Goal: Find specific page/section: Find specific page/section

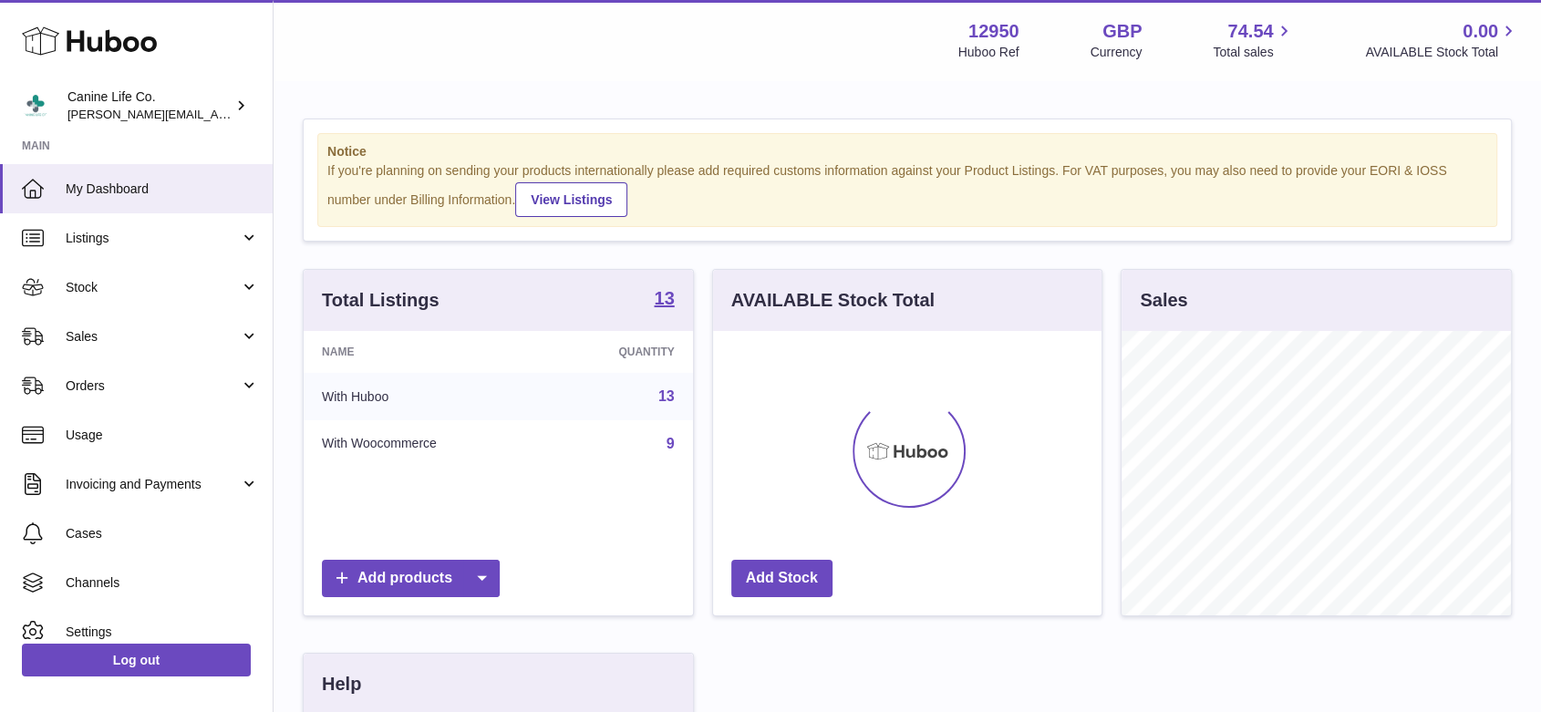
scroll to position [285, 389]
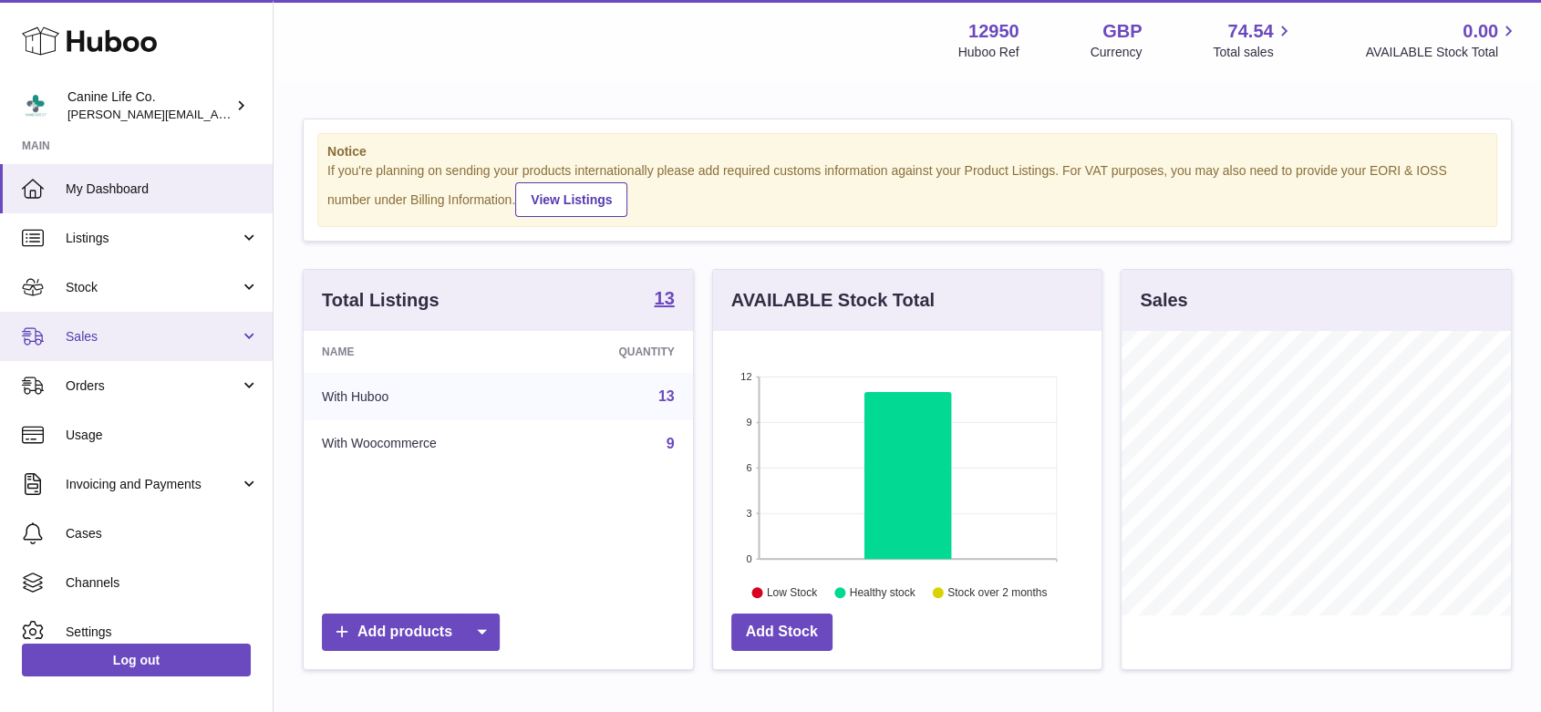
click at [101, 348] on link "Sales" at bounding box center [136, 336] width 273 height 49
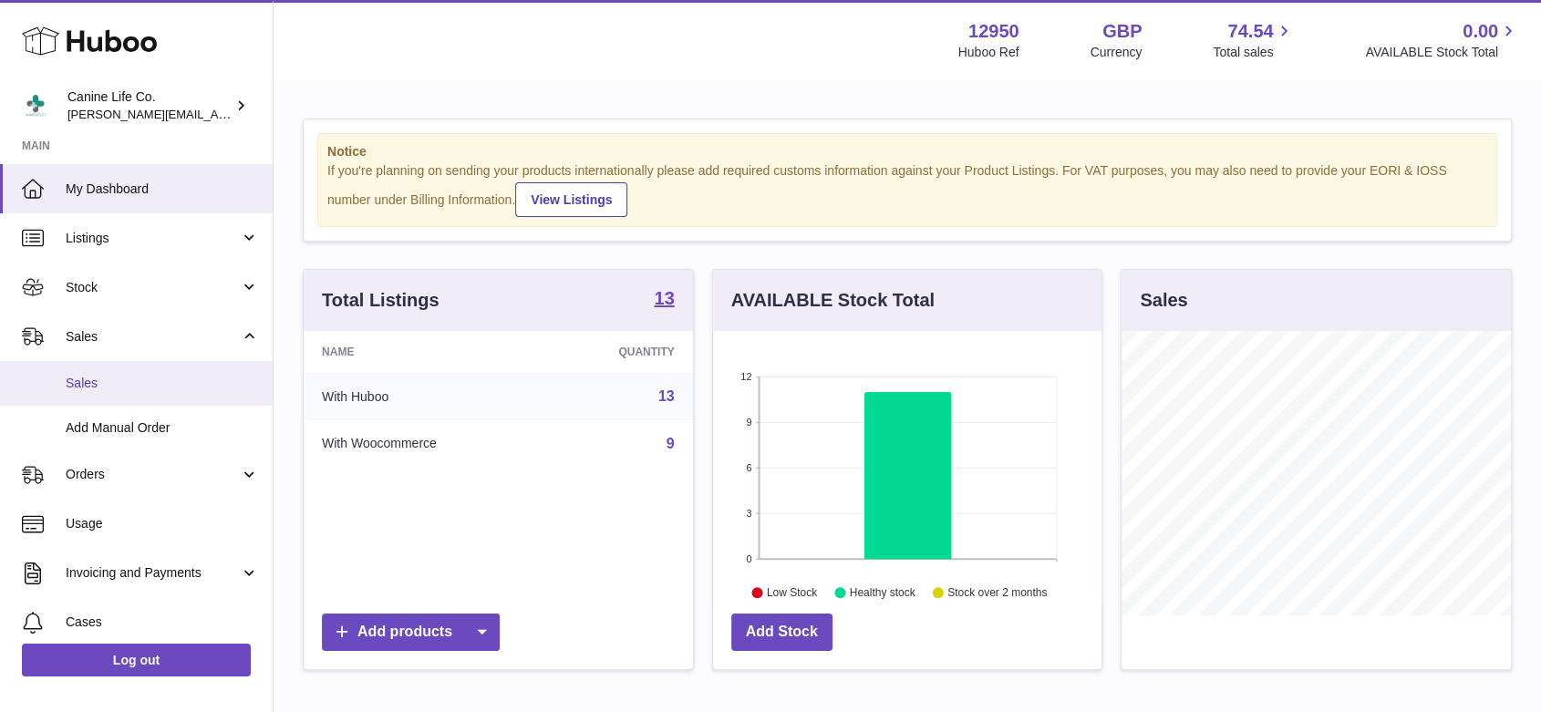
click at [101, 379] on span "Sales" at bounding box center [162, 383] width 193 height 17
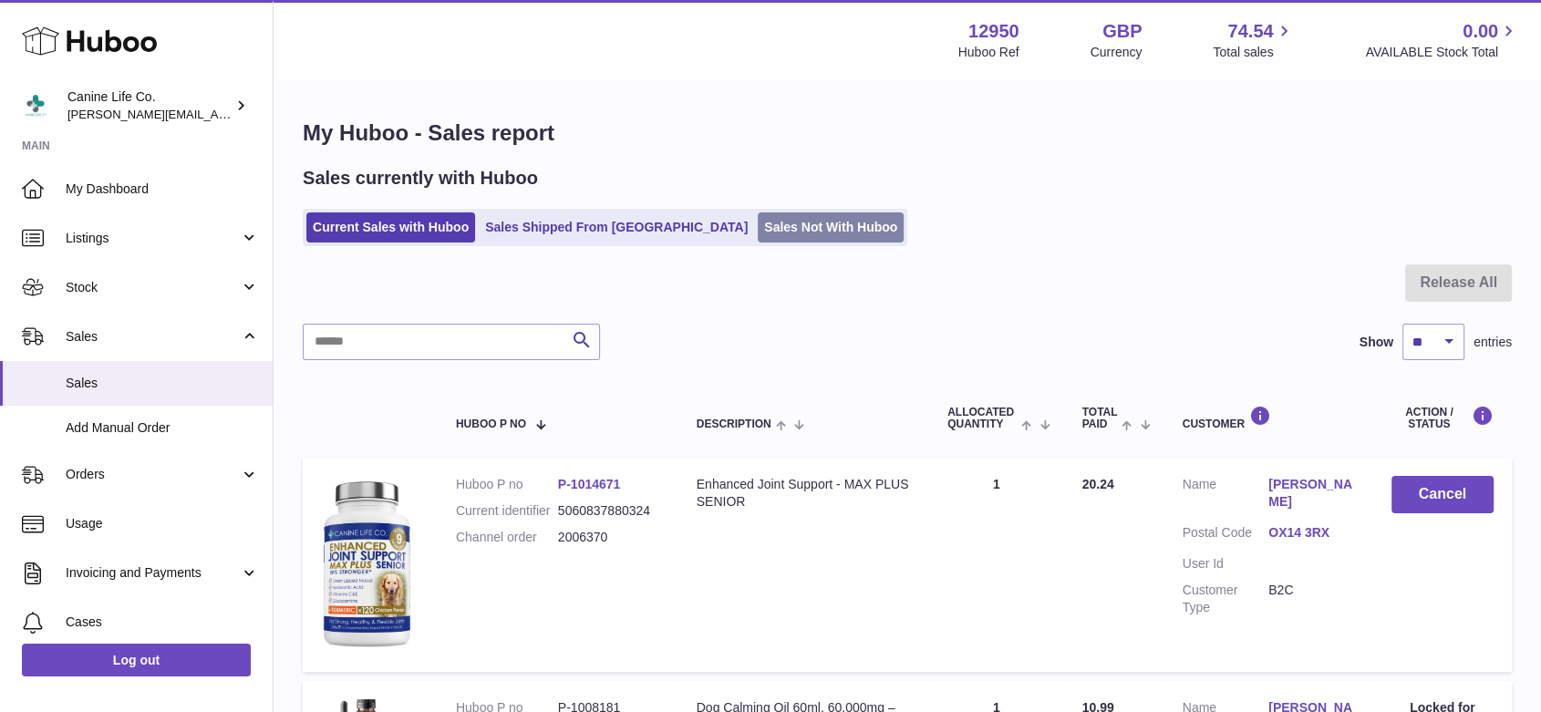
click at [758, 240] on link "Sales Not With Huboo" at bounding box center [831, 228] width 146 height 30
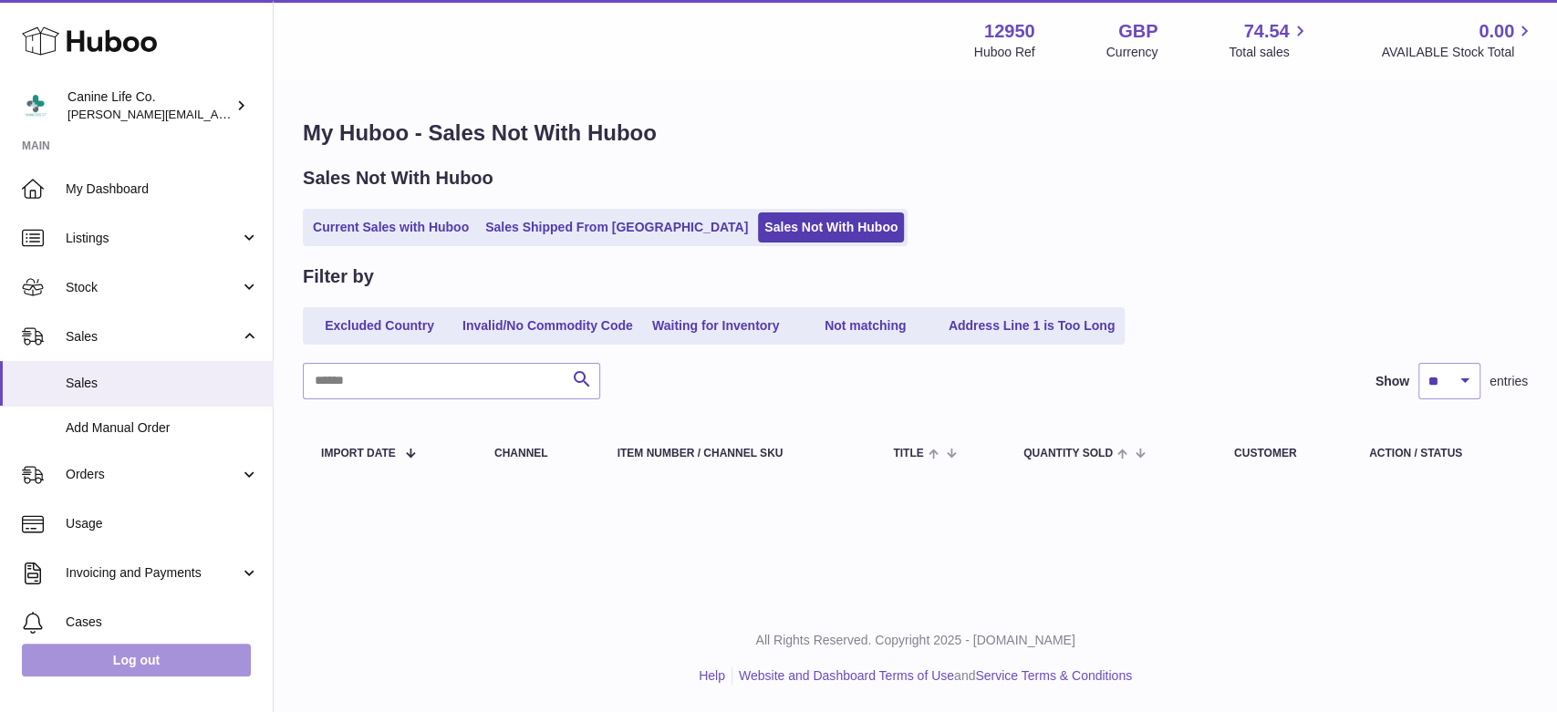
click at [167, 656] on link "Log out" at bounding box center [136, 660] width 229 height 33
